Goal: Task Accomplishment & Management: Complete application form

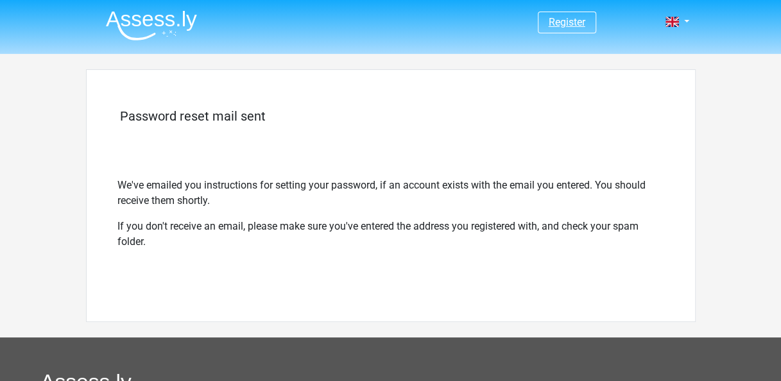
click at [563, 22] on link "Register" at bounding box center [567, 22] width 37 height 12
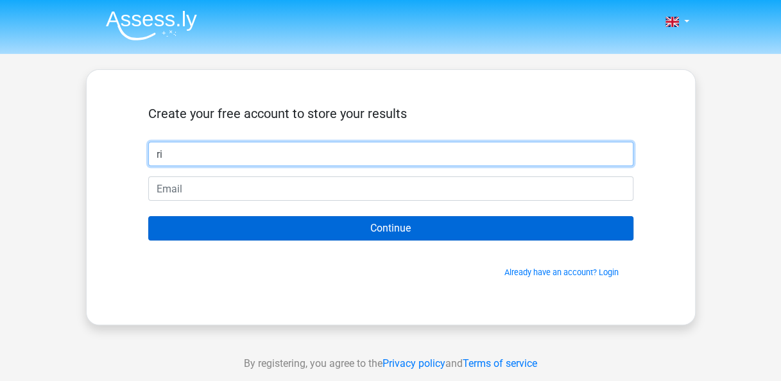
type input "[PERSON_NAME]"
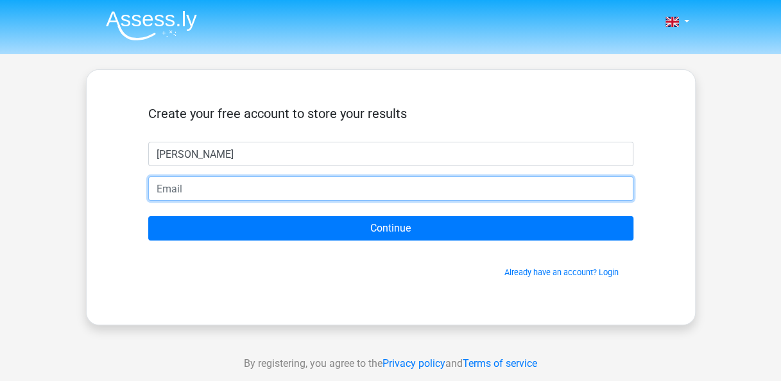
click at [193, 193] on input "email" at bounding box center [390, 188] width 485 height 24
type input "[PERSON_NAME][EMAIL_ADDRESS][PERSON_NAME][DOMAIN_NAME]"
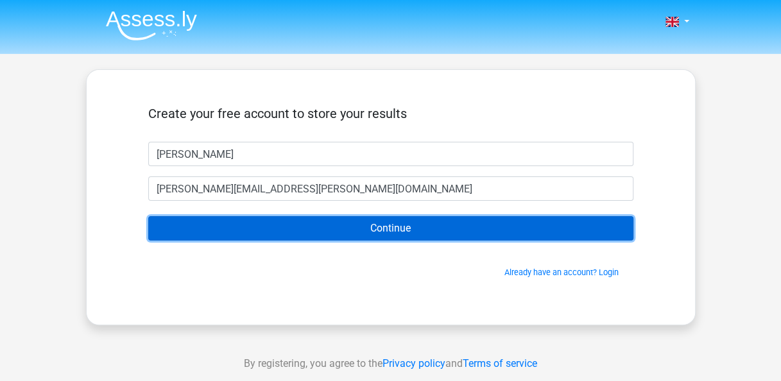
click at [222, 234] on input "Continue" at bounding box center [390, 228] width 485 height 24
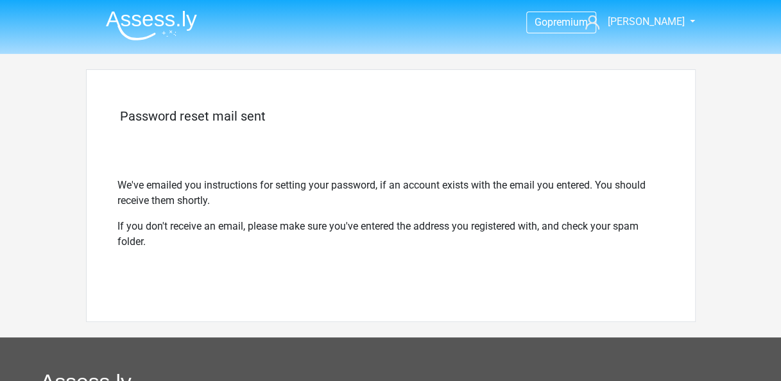
drag, startPoint x: 265, startPoint y: 196, endPoint x: 552, endPoint y: 46, distance: 323.8
click at [552, 46] on header "Go premium Richard richard.m.otu@gmail.com" at bounding box center [390, 27] width 781 height 54
click at [682, 16] on link "Richard" at bounding box center [632, 21] width 105 height 15
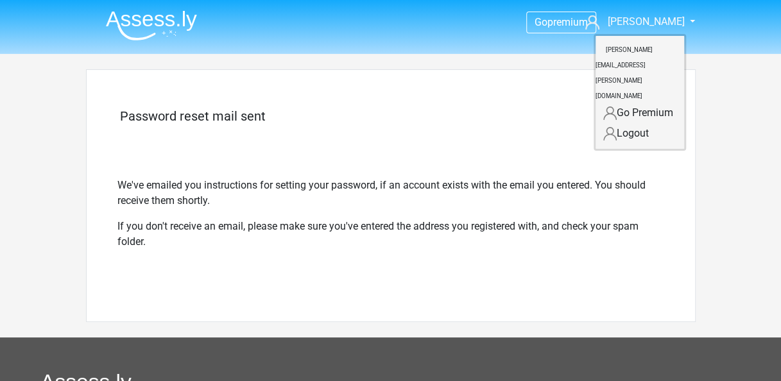
click at [561, 94] on div "Password reset mail sent We've emailed you instructions for setting your passwo…" at bounding box center [391, 195] width 610 height 253
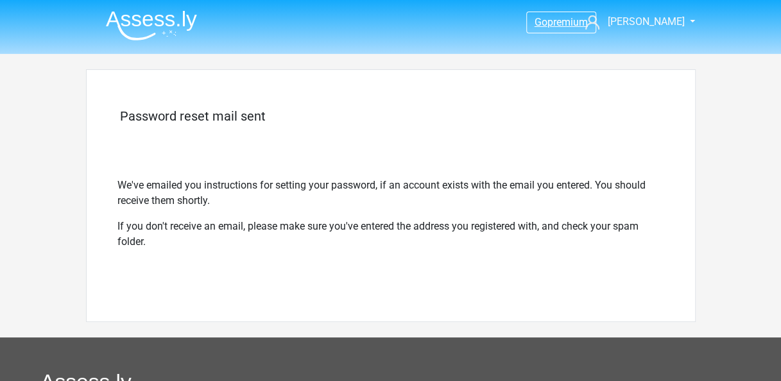
click at [576, 28] on link "Go premium" at bounding box center [561, 21] width 69 height 17
